Goal: Task Accomplishment & Management: Manage account settings

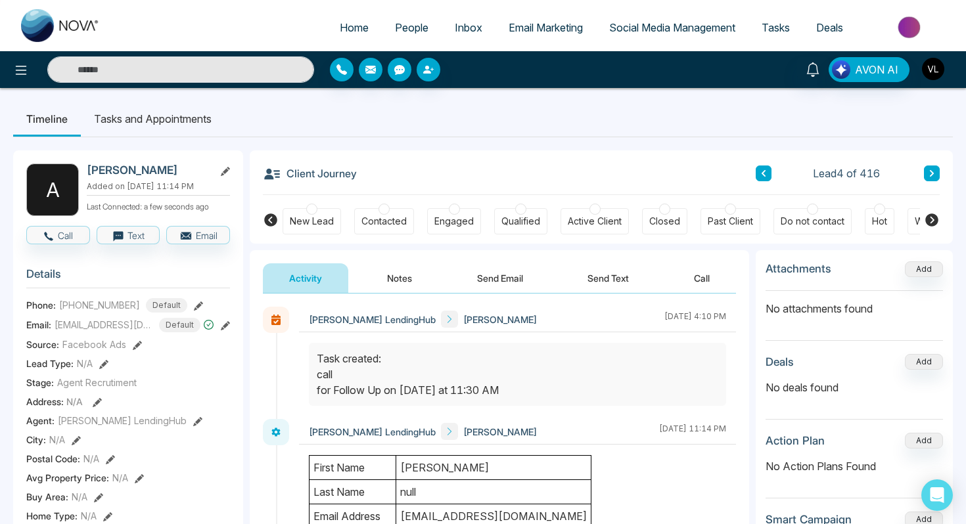
click at [933, 66] on img "button" at bounding box center [933, 69] width 22 height 22
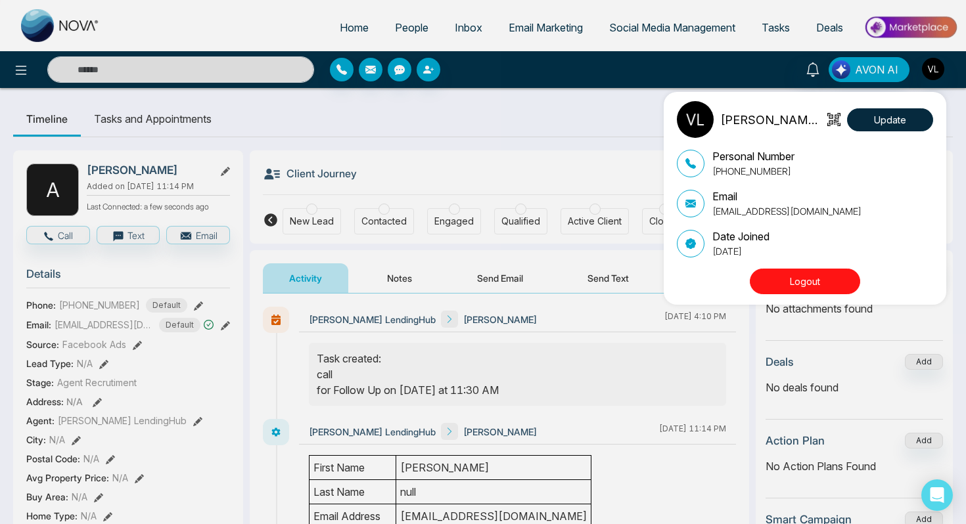
click at [814, 273] on button "Logout" at bounding box center [805, 282] width 110 height 26
